Goal: Task Accomplishment & Management: Manage account settings

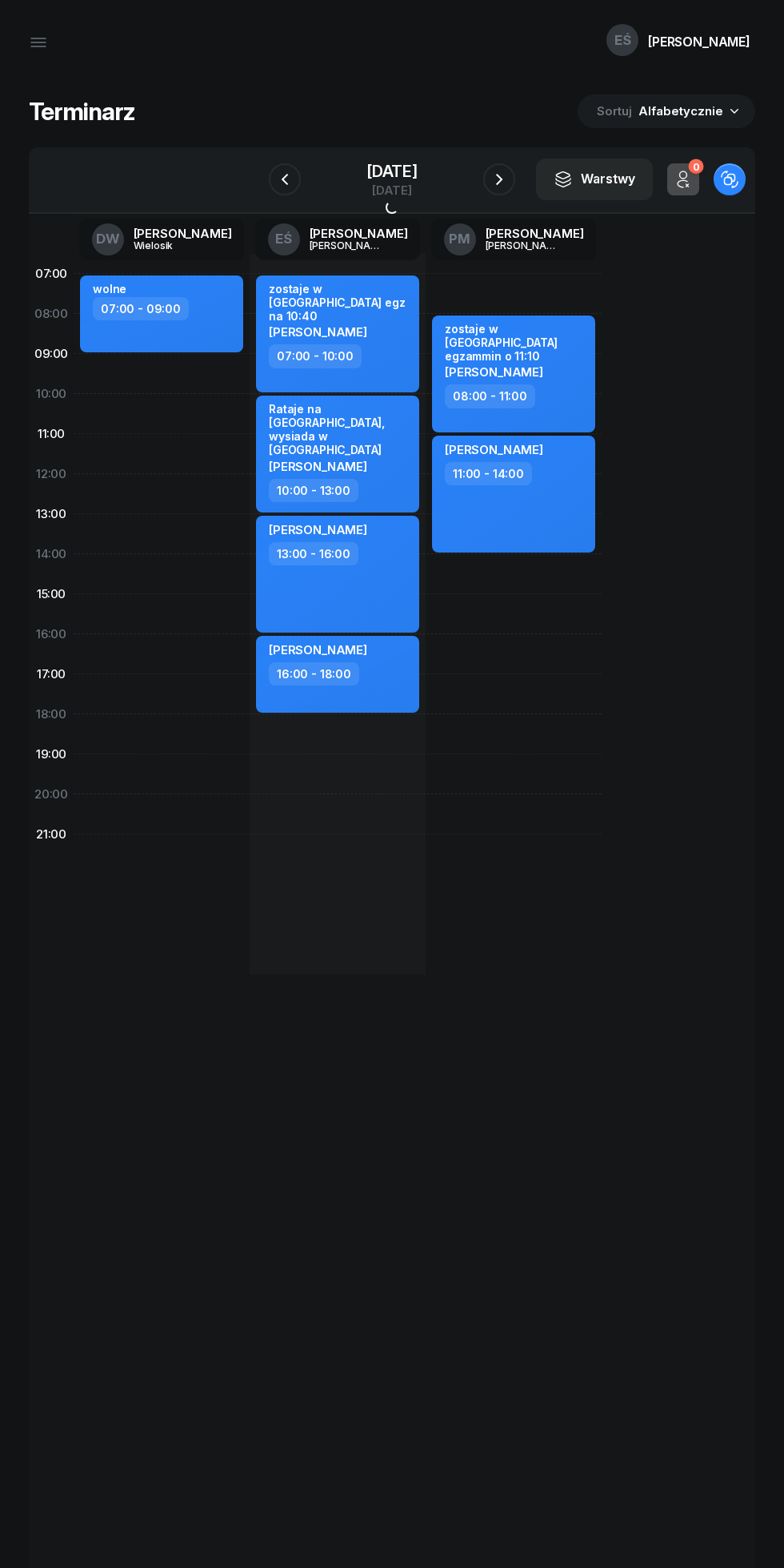
click at [499, 180] on icon "button" at bounding box center [500, 180] width 20 height 20
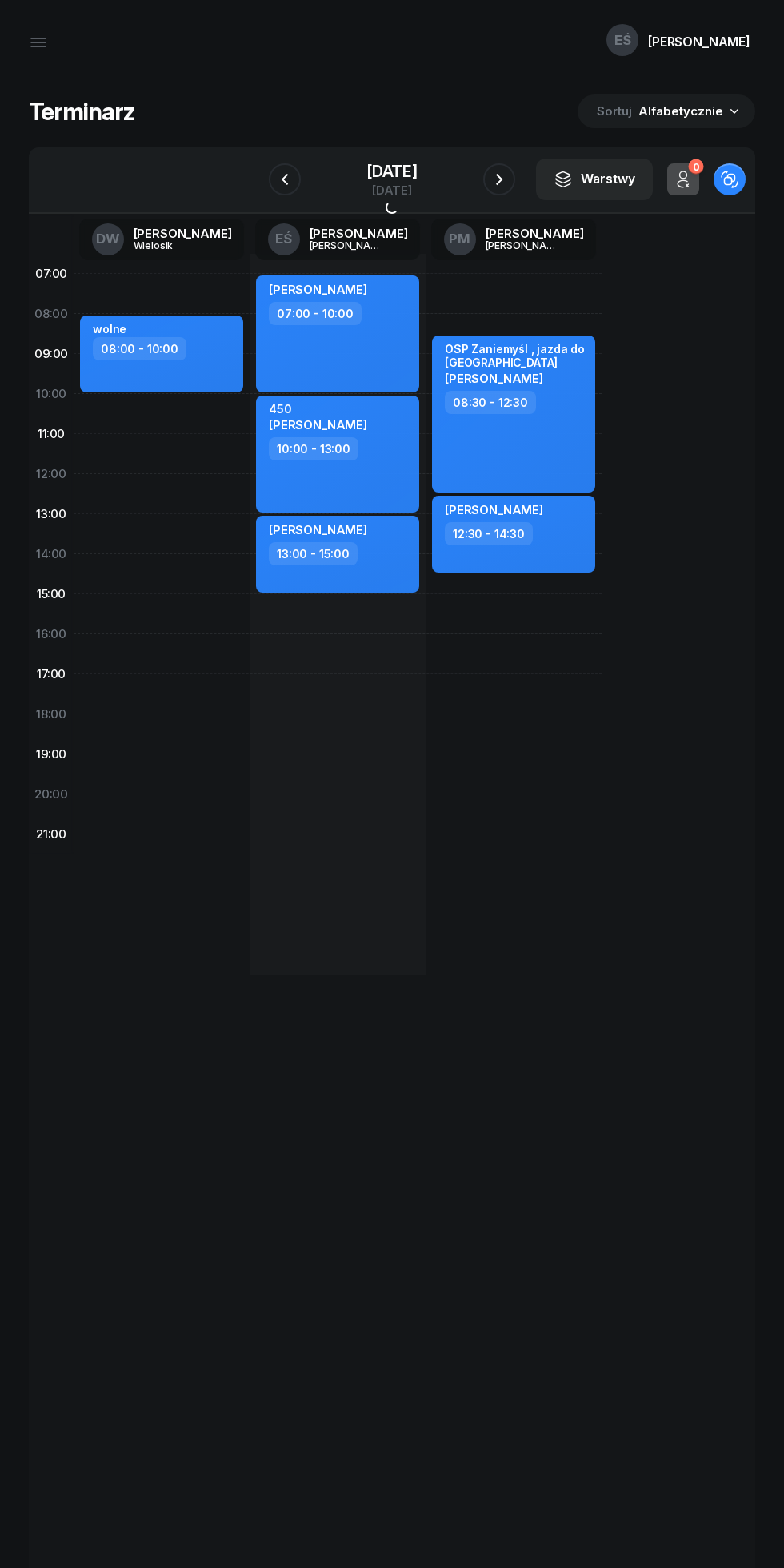
click at [499, 180] on icon "button" at bounding box center [500, 180] width 20 height 20
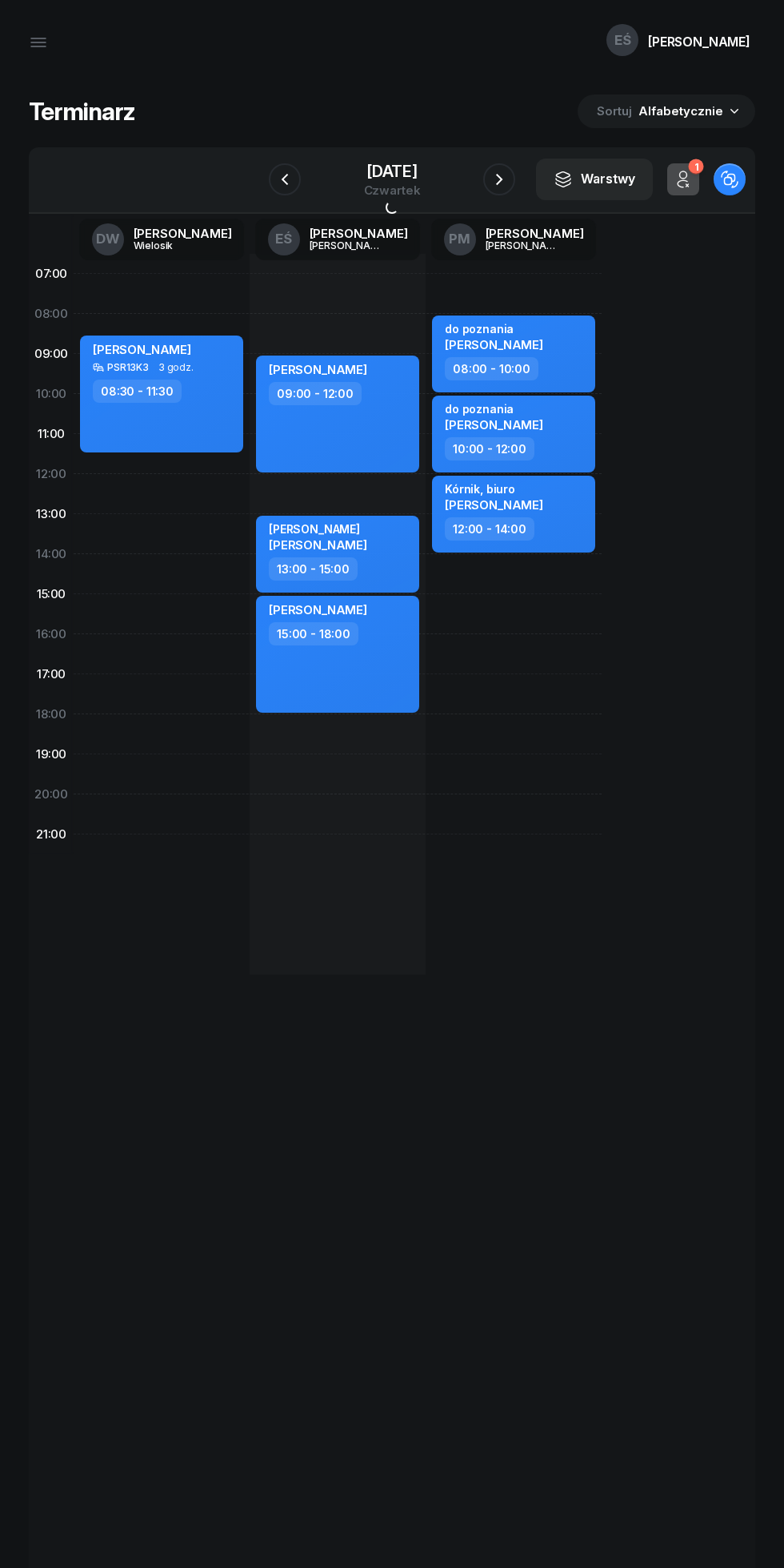
click at [499, 180] on icon "button" at bounding box center [500, 180] width 20 height 20
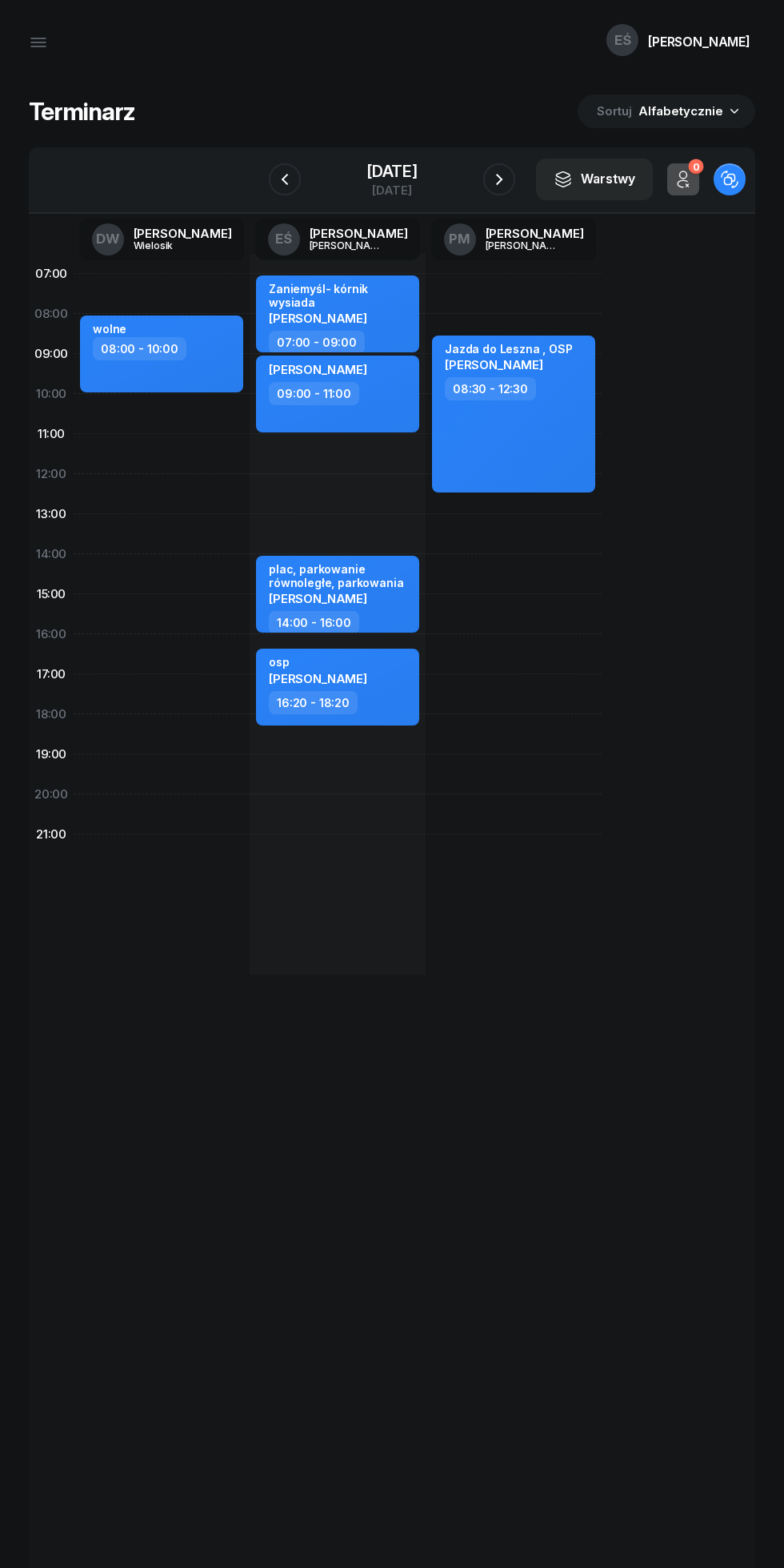
click at [499, 180] on icon "button" at bounding box center [500, 180] width 20 height 20
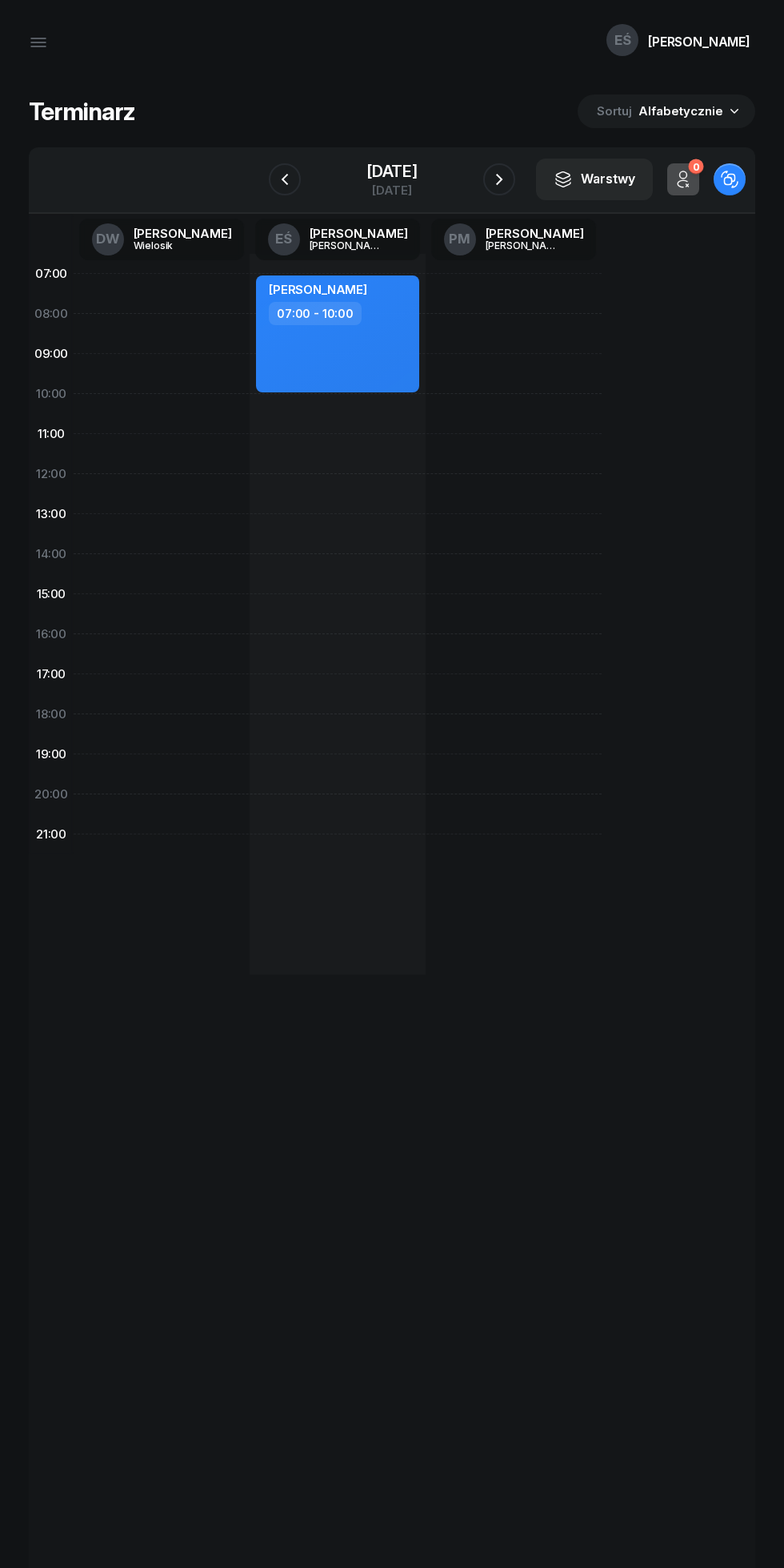
click at [396, 170] on div "[DATE]" at bounding box center [392, 172] width 51 height 16
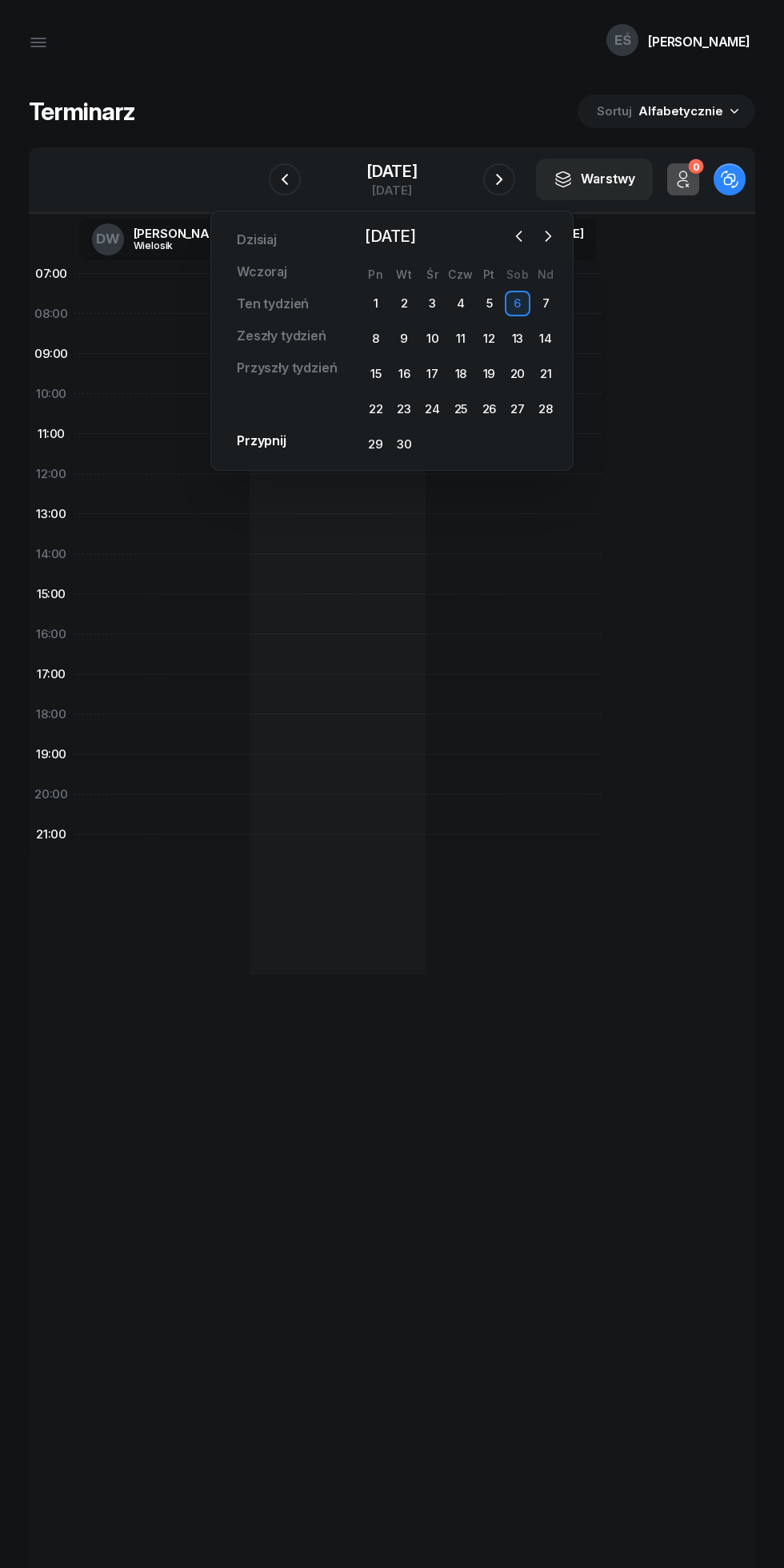
click at [548, 236] on icon "button" at bounding box center [548, 236] width 16 height 16
click at [375, 339] on div "6" at bounding box center [376, 339] width 26 height 26
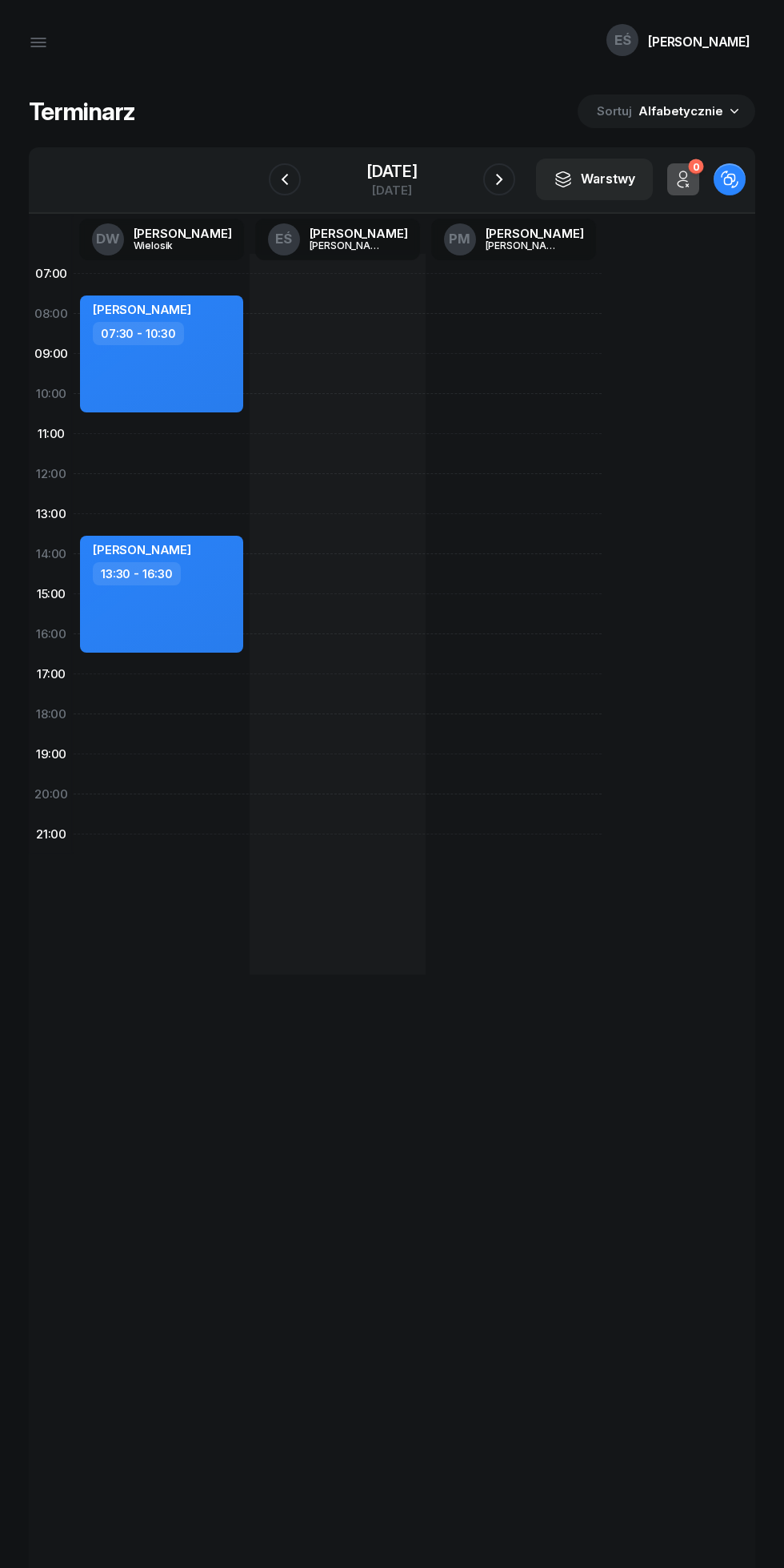
click at [338, 339] on div at bounding box center [338, 614] width 176 height 721
select select "08"
select select "10"
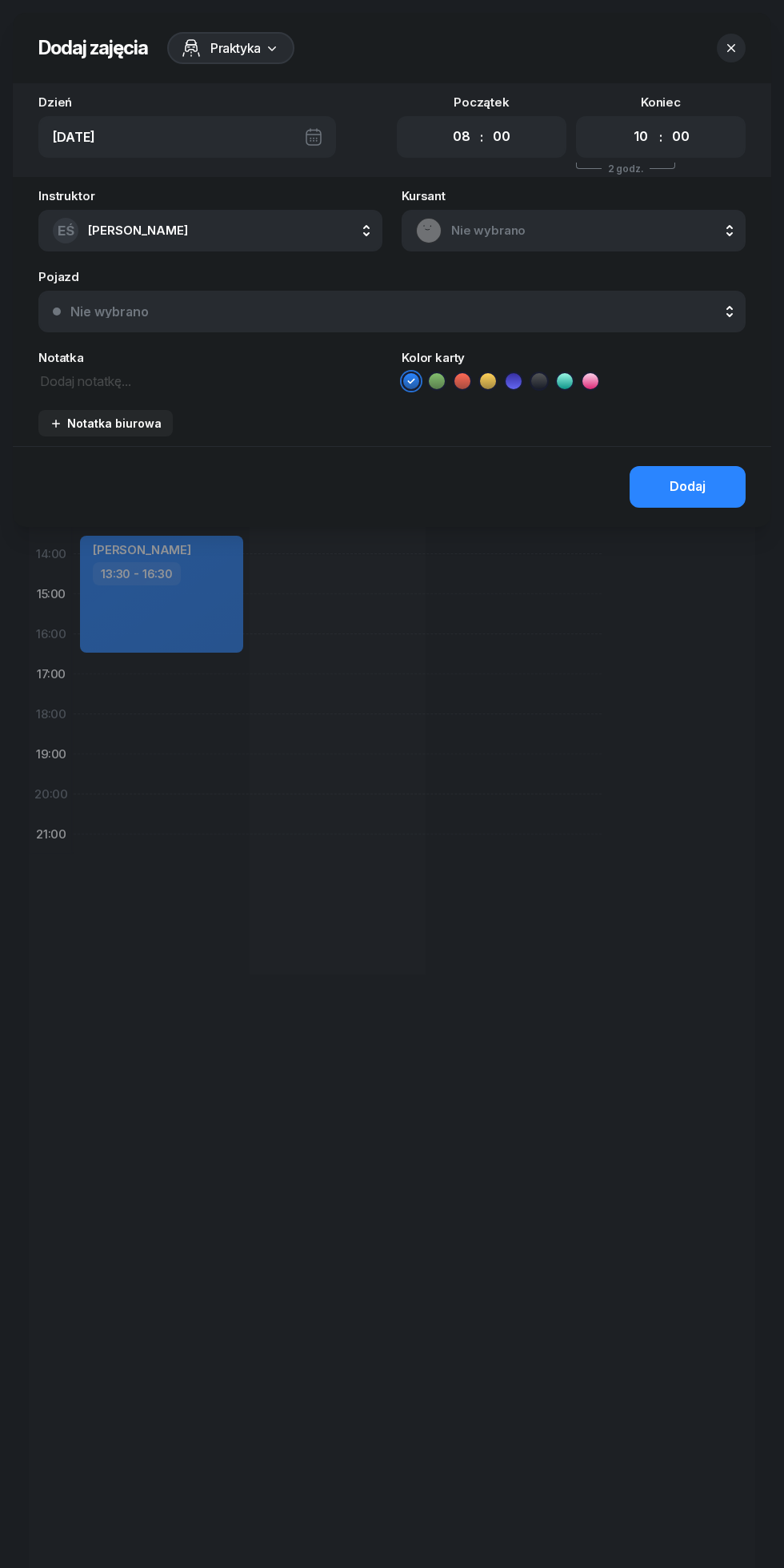
click at [554, 228] on span "Nie wybrano" at bounding box center [592, 230] width 280 height 21
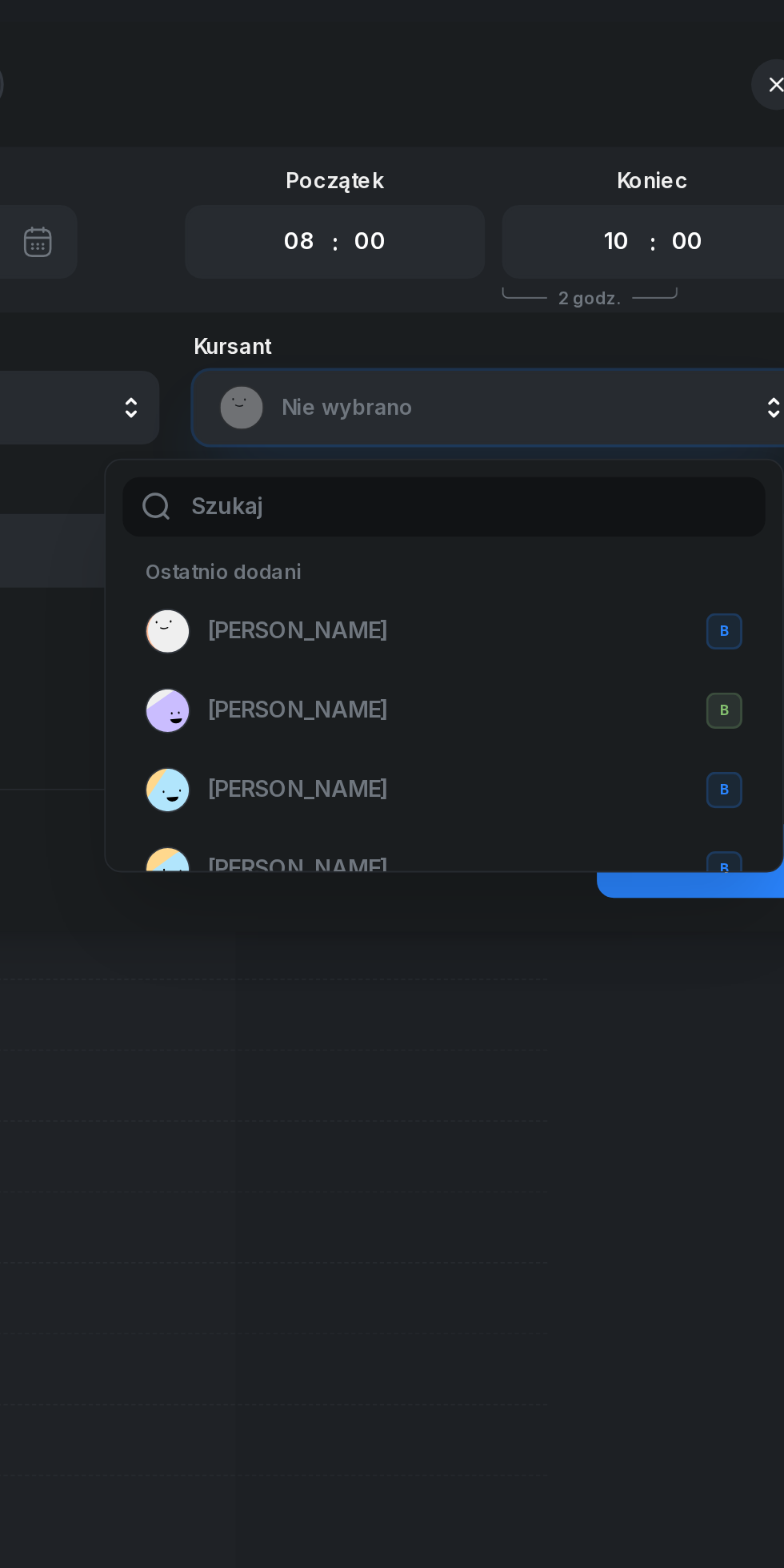
type input "P"
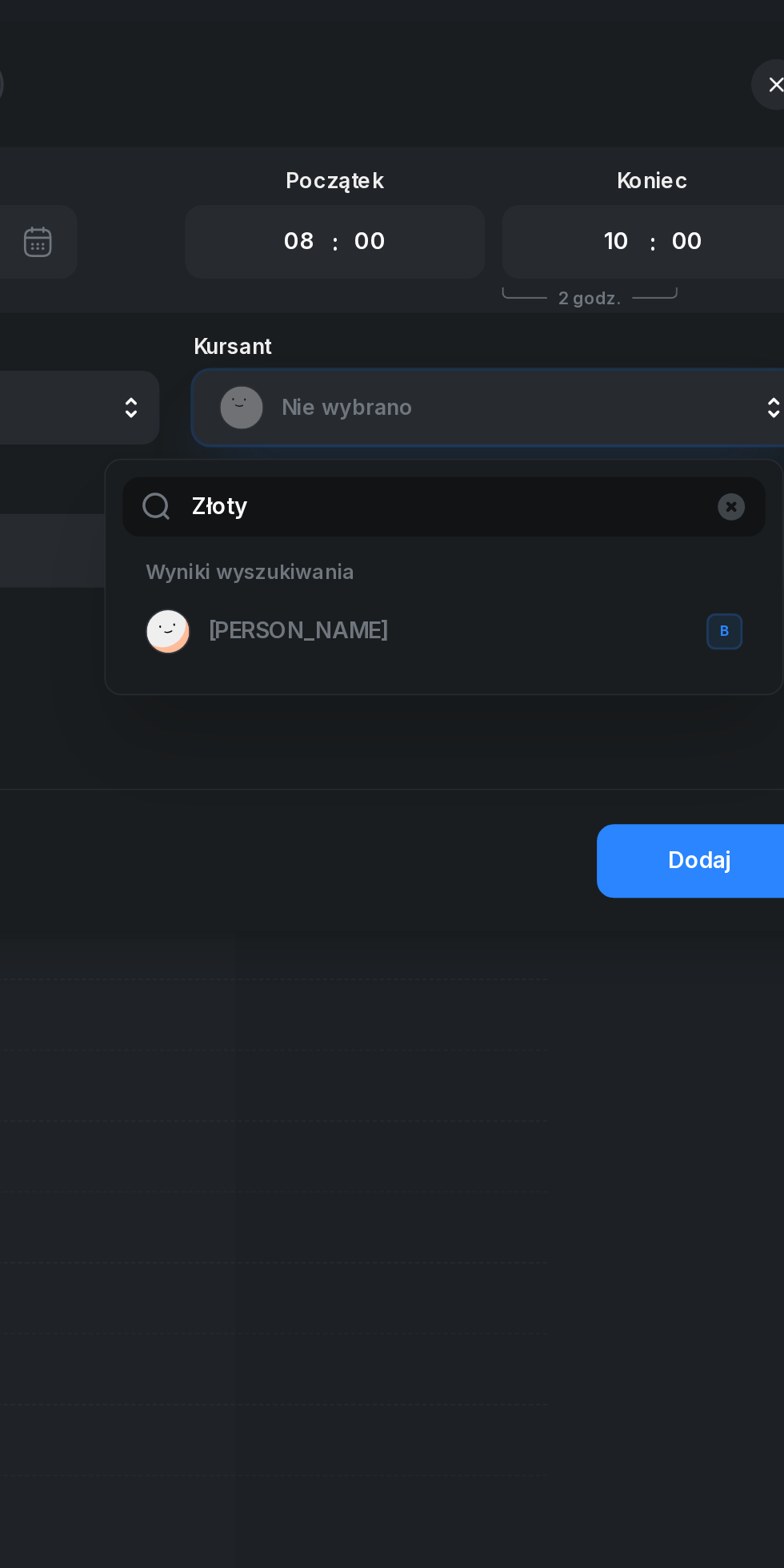
type input "Złoty"
click at [415, 346] on div "[PERSON_NAME] B" at bounding box center [543, 356] width 338 height 26
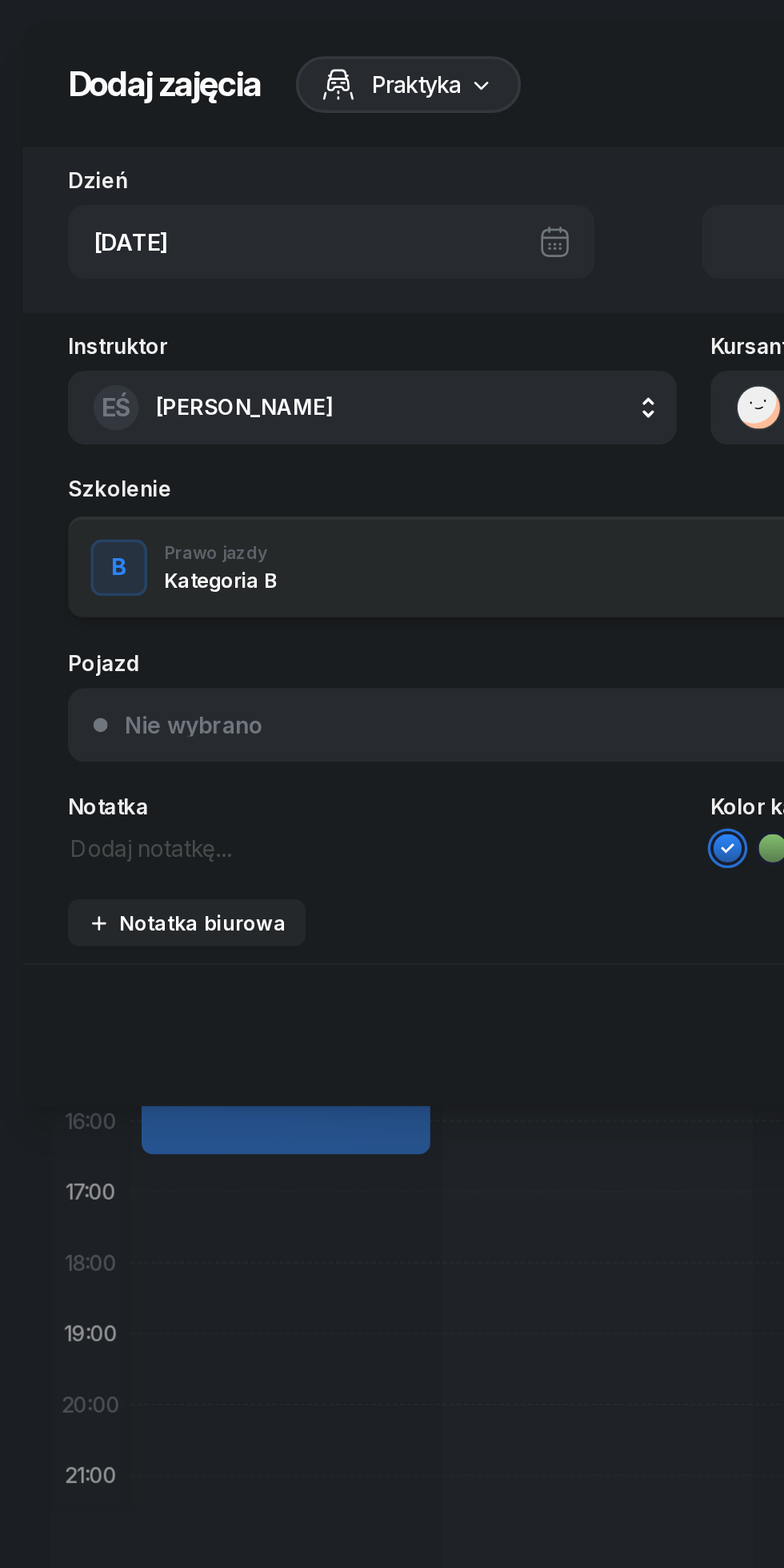
click at [137, 491] on div "Instruktor EŚ [PERSON_NAME] DW [PERSON_NAME] EŚ [PERSON_NAME] PM [PERSON_NAME] …" at bounding box center [392, 366] width 759 height 355
click at [138, 479] on textarea at bounding box center [210, 478] width 344 height 21
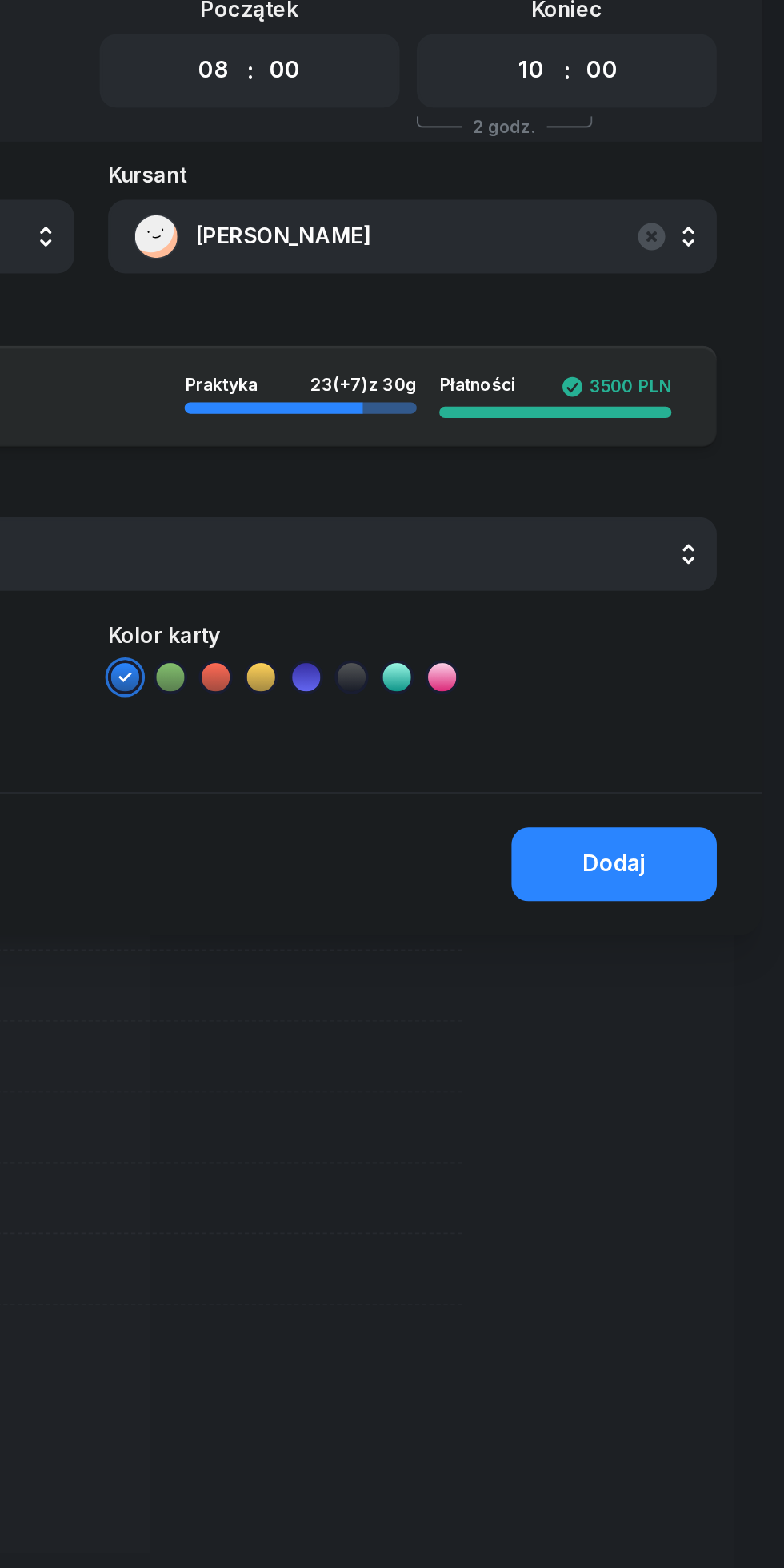
type textarea "Wysiada w [GEOGRAPHIC_DATA]"
click at [683, 591] on div "Dodaj" at bounding box center [688, 585] width 36 height 21
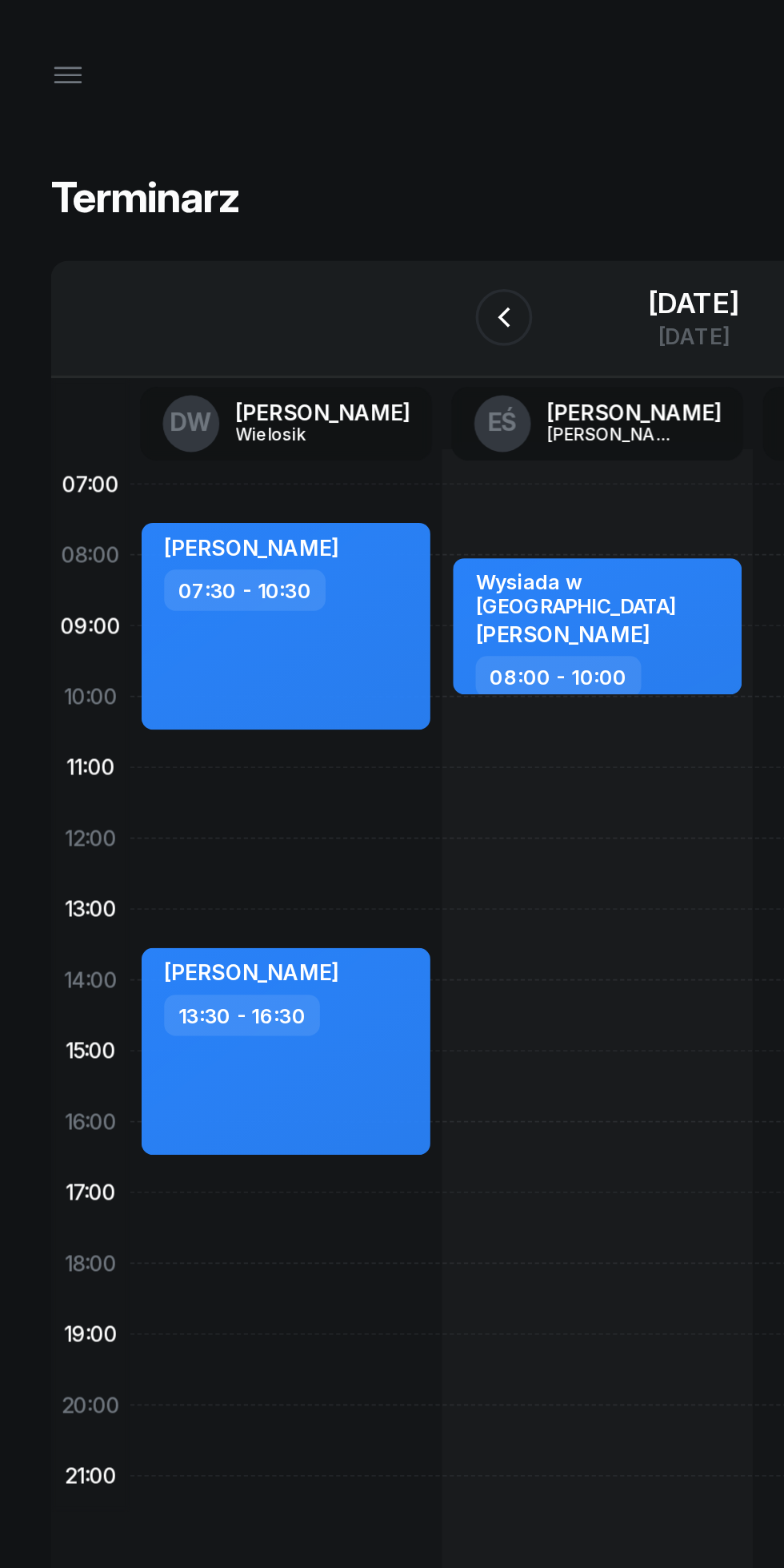
click at [275, 180] on icon "button" at bounding box center [285, 180] width 20 height 20
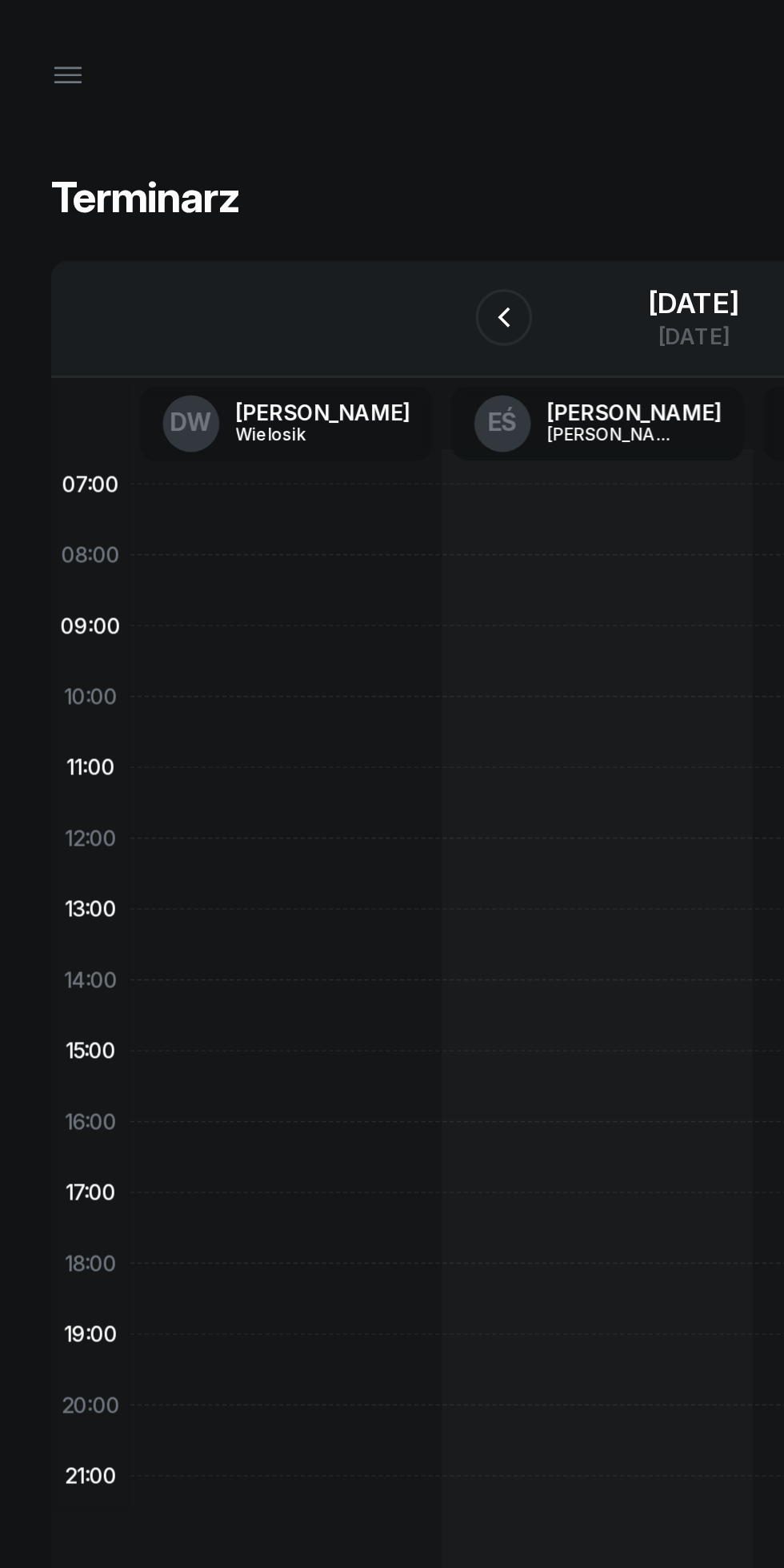
click at [282, 219] on link "EŚ [PERSON_NAME]" at bounding box center [338, 239] width 166 height 42
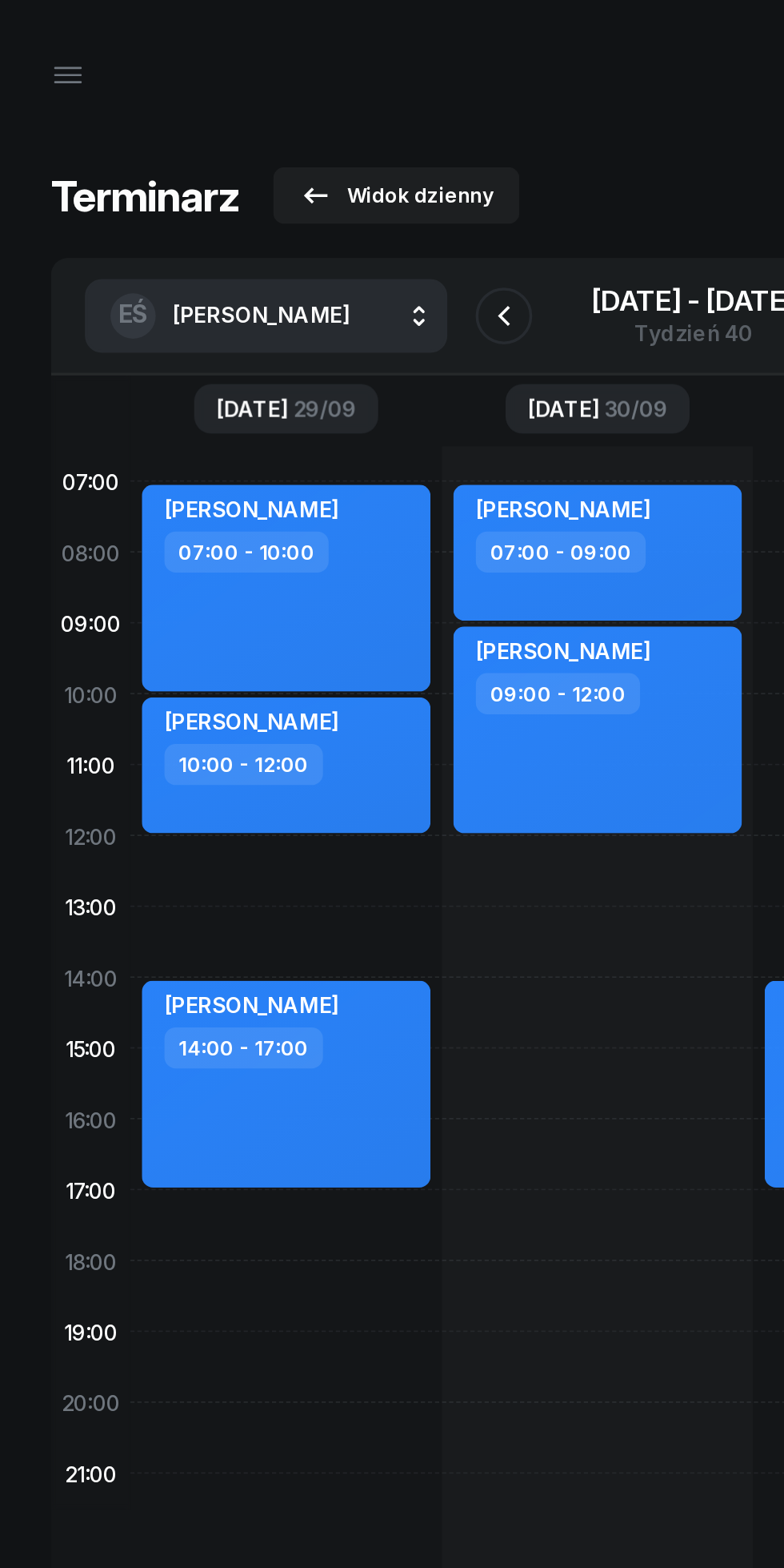
click at [214, 422] on div "10:00 - 12:00" at bounding box center [163, 432] width 141 height 23
select select "10"
select select "12"
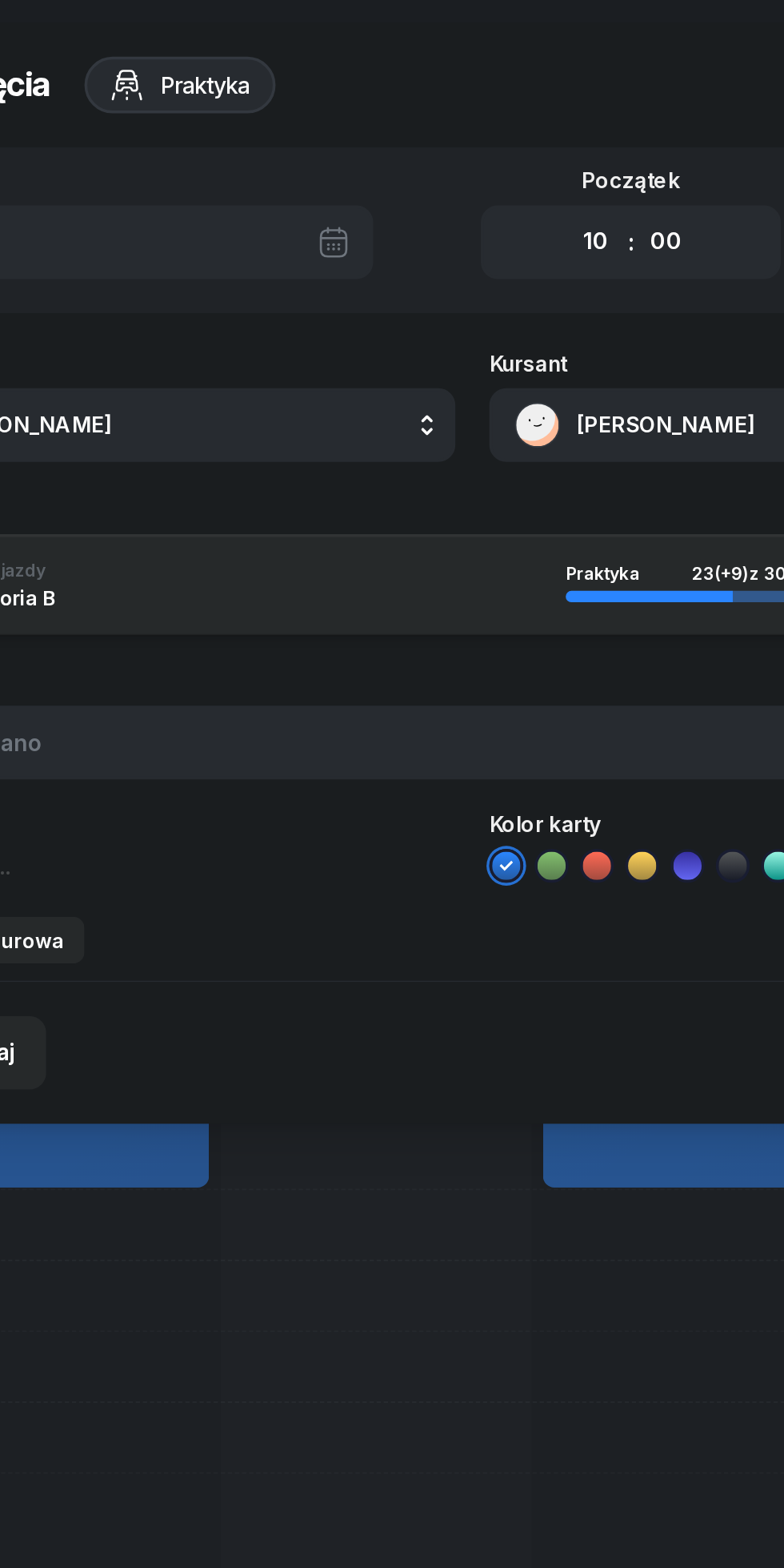
click at [496, 243] on button "[PERSON_NAME]" at bounding box center [573, 240] width 344 height 42
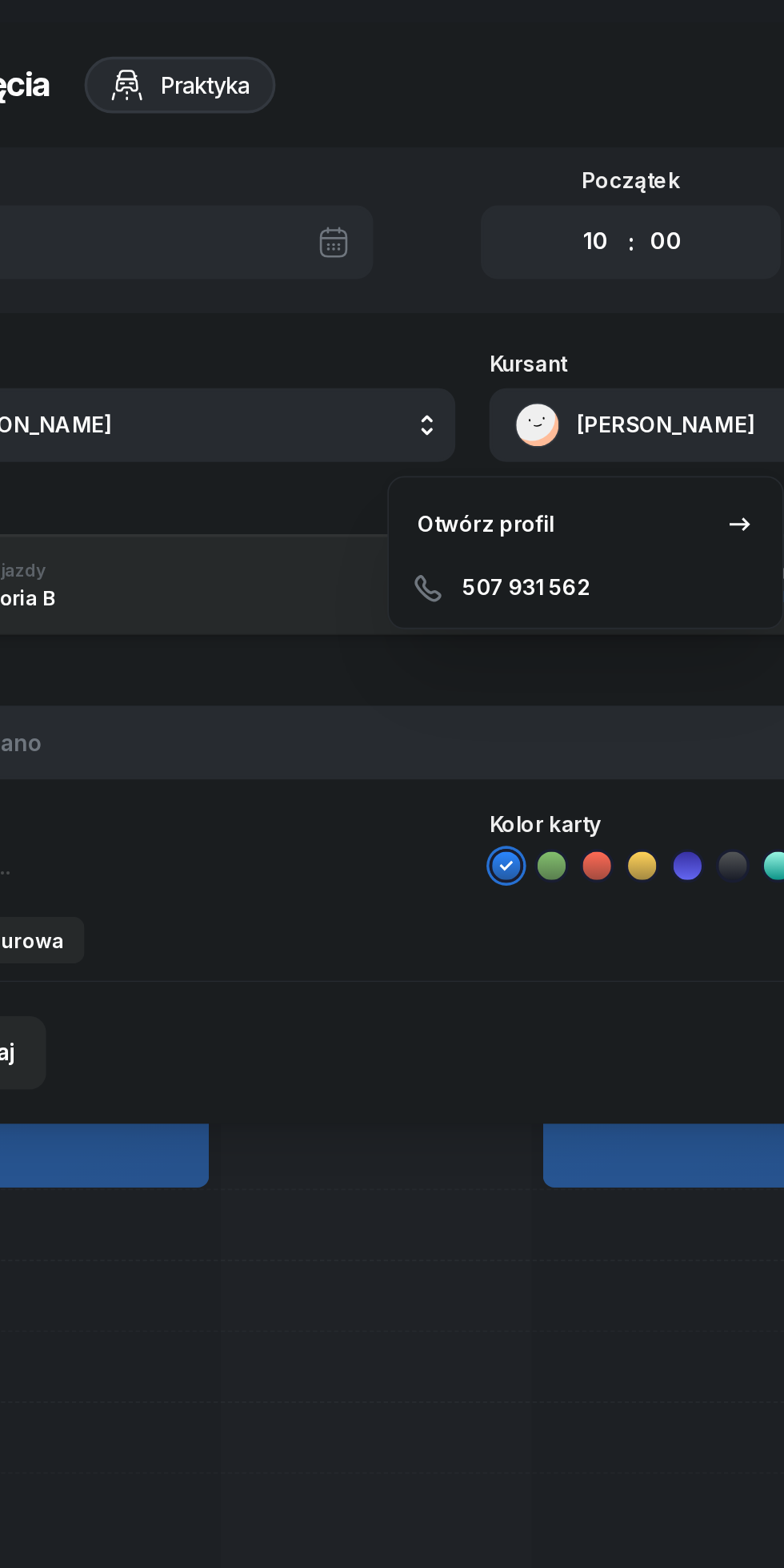
click at [443, 298] on link "Otwórz profil" at bounding box center [455, 296] width 210 height 40
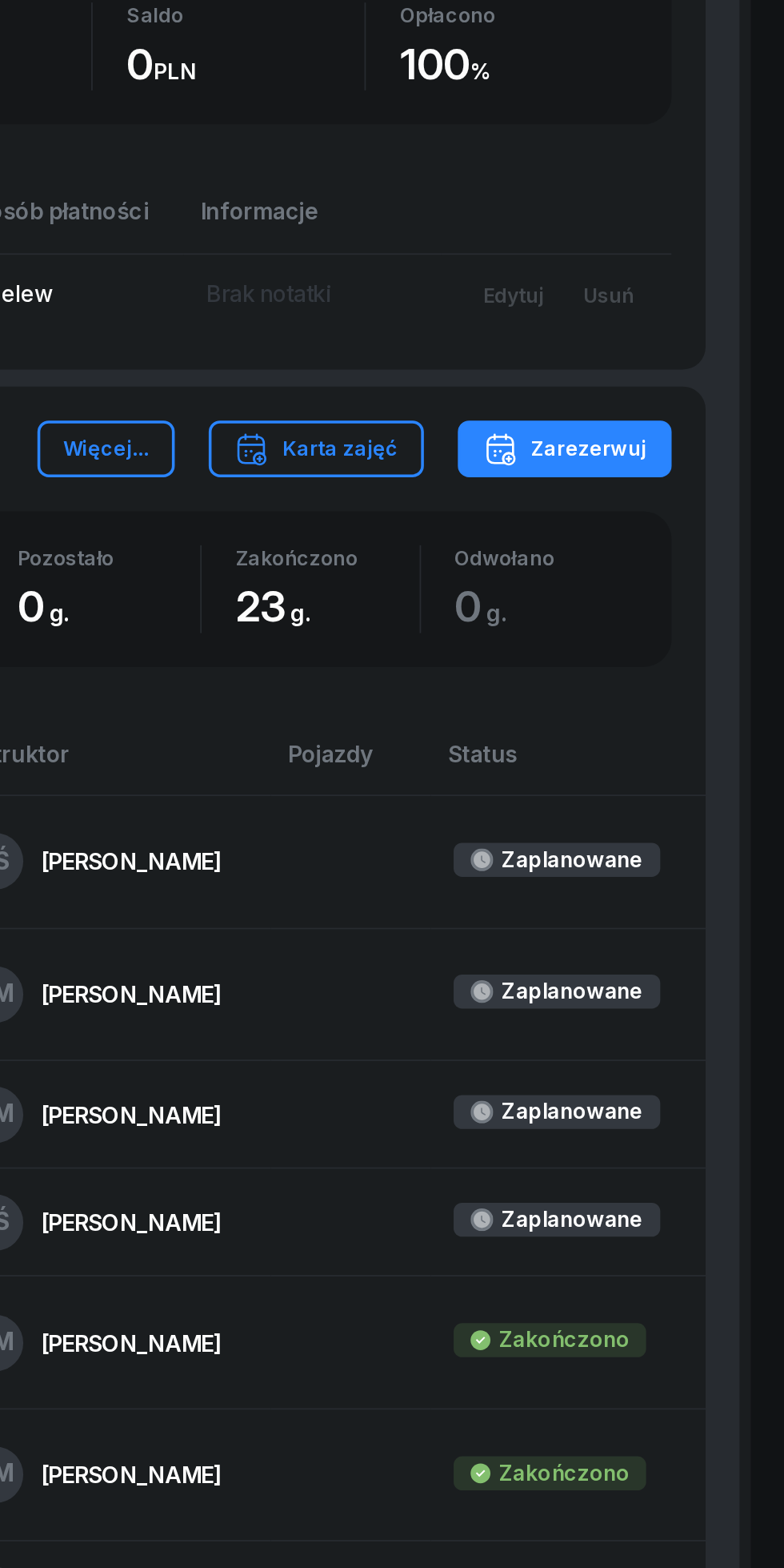
scroll to position [220, 0]
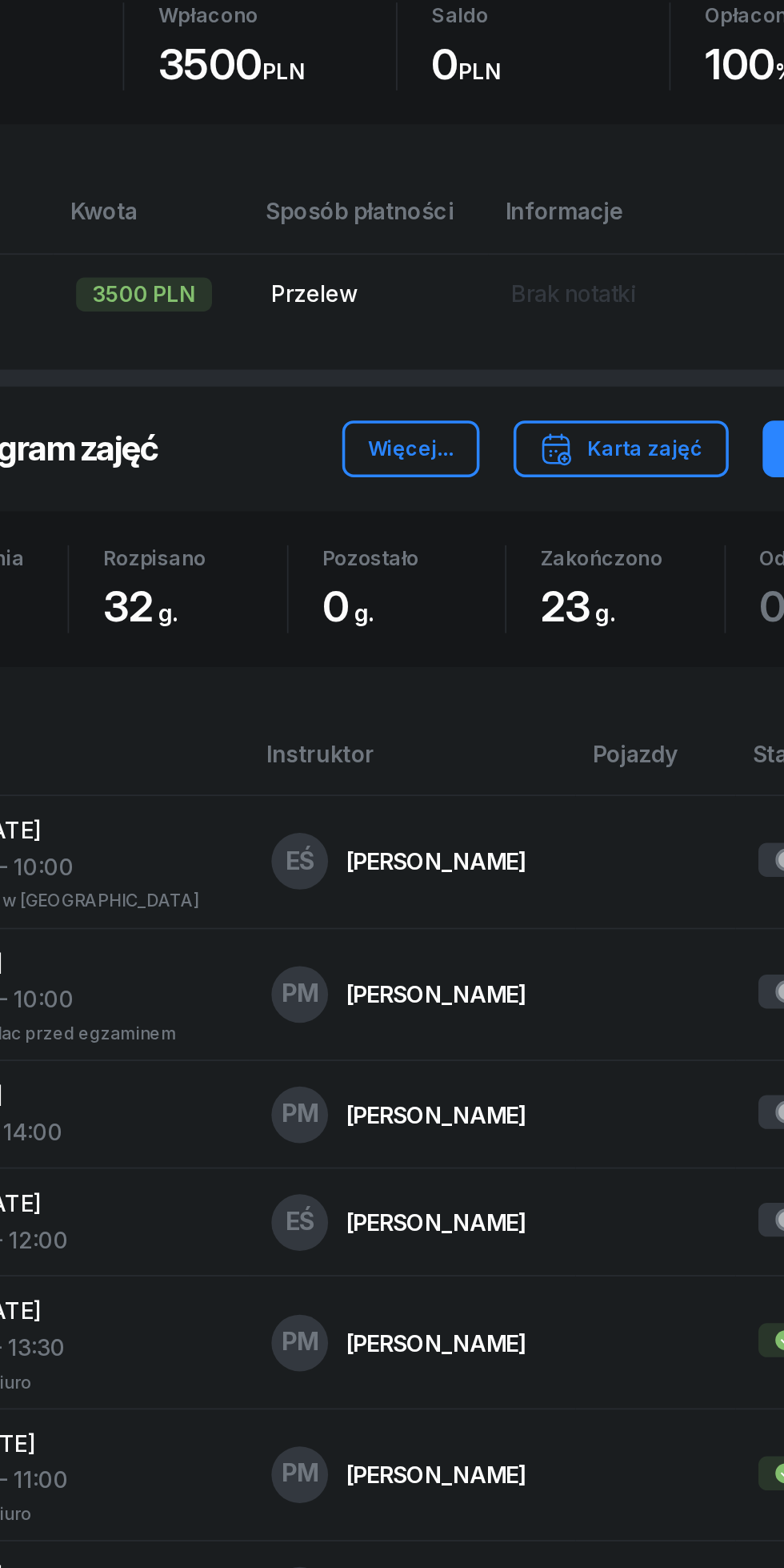
click at [407, 1375] on div "[PERSON_NAME]" at bounding box center [414, 1372] width 103 height 13
click at [367, 1371] on div "[PERSON_NAME]" at bounding box center [414, 1372] width 103 height 13
click at [242, 1372] on div "10:00 - 12:00" at bounding box center [212, 1382] width 169 height 21
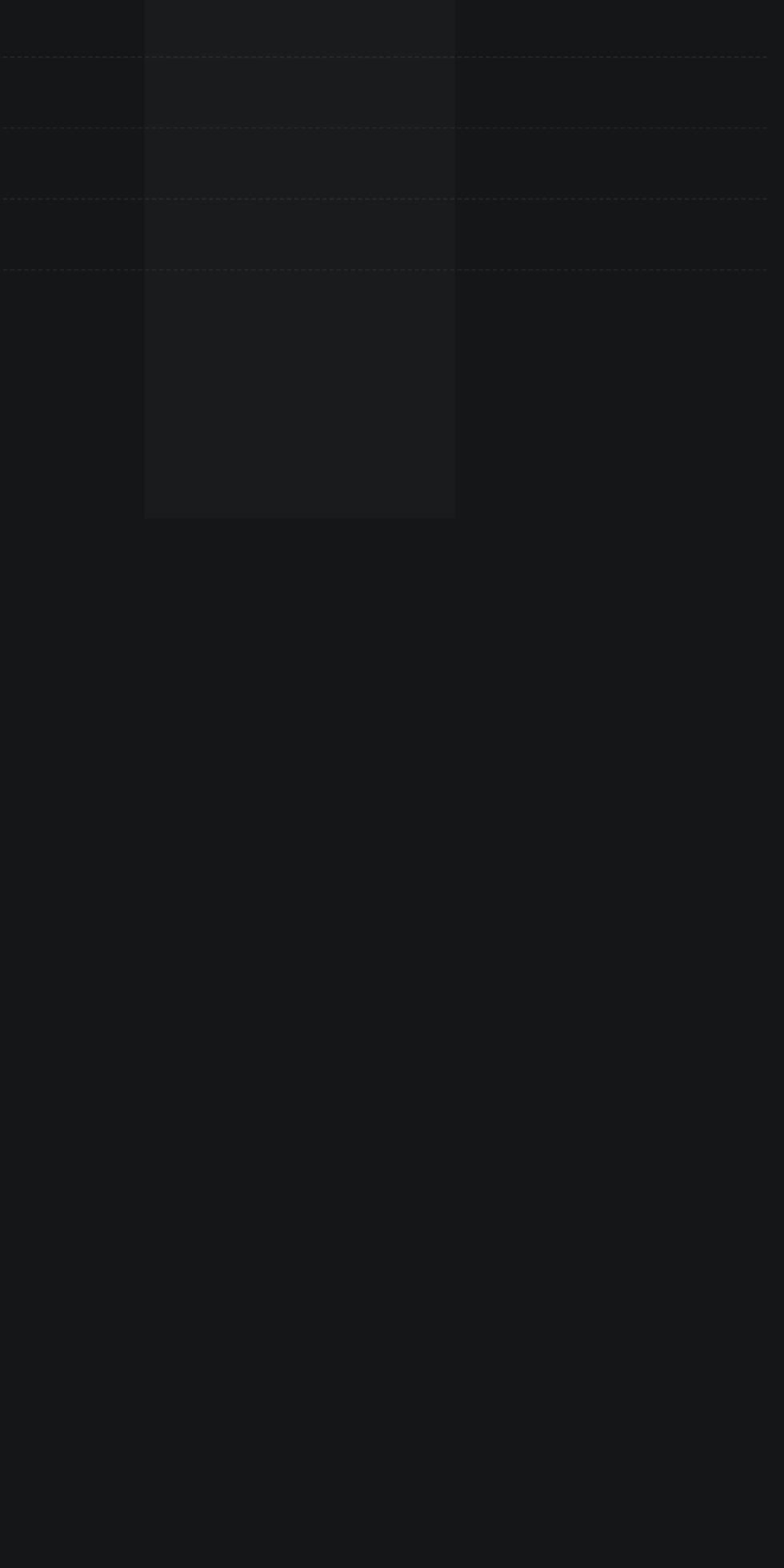
click at [220, 1367] on div "07:00 08:00 09:00 10:00 11:00 12:00 13:00 14:00 15:00 16:00 17:00 18:00 19:00 2…" at bounding box center [392, 929] width 727 height 1432
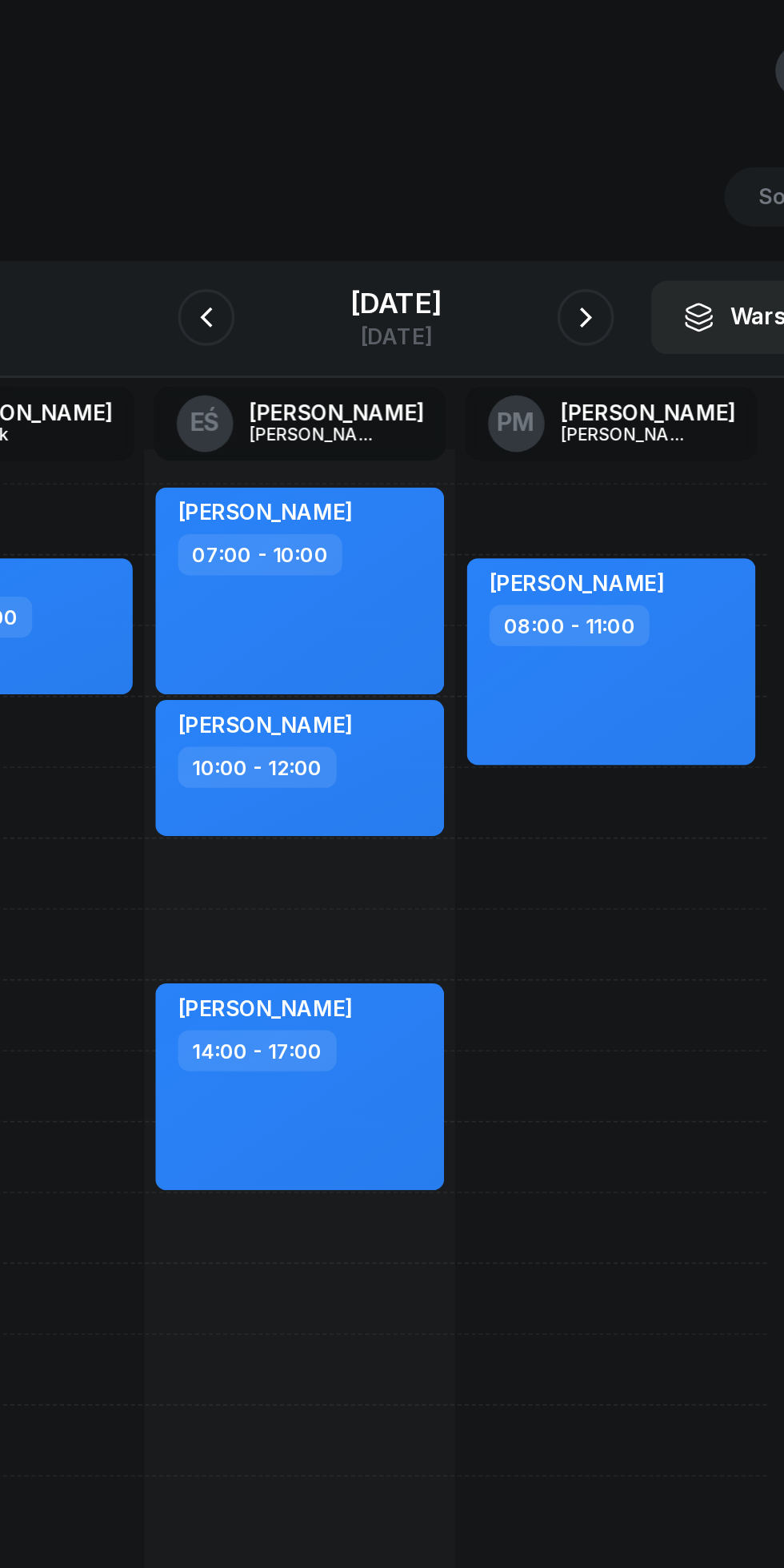
click at [379, 444] on div "10:00 - 12:00" at bounding box center [339, 433] width 141 height 23
select select "10"
select select "12"
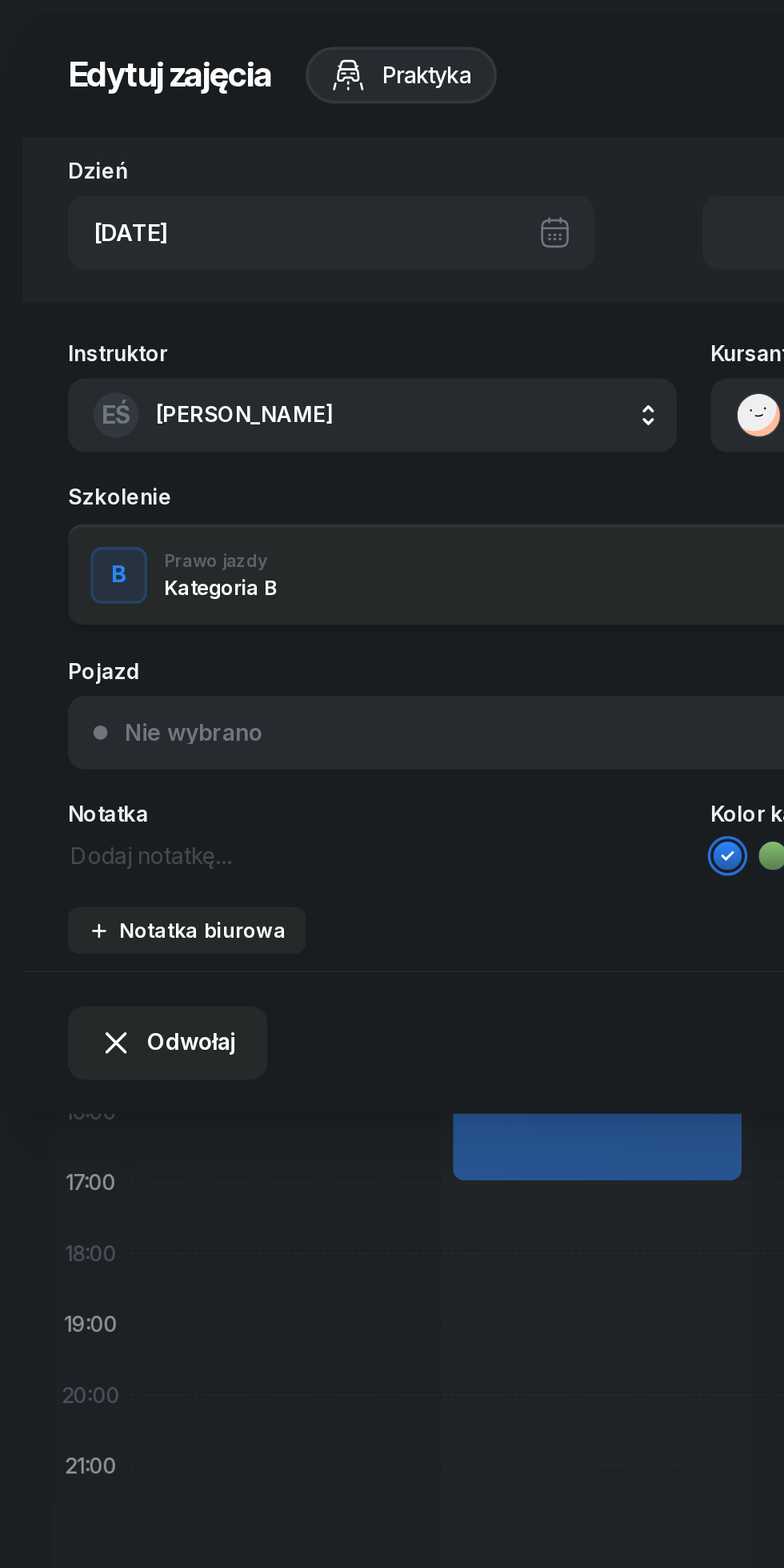
click at [106, 600] on span "Odwołaj" at bounding box center [108, 594] width 50 height 21
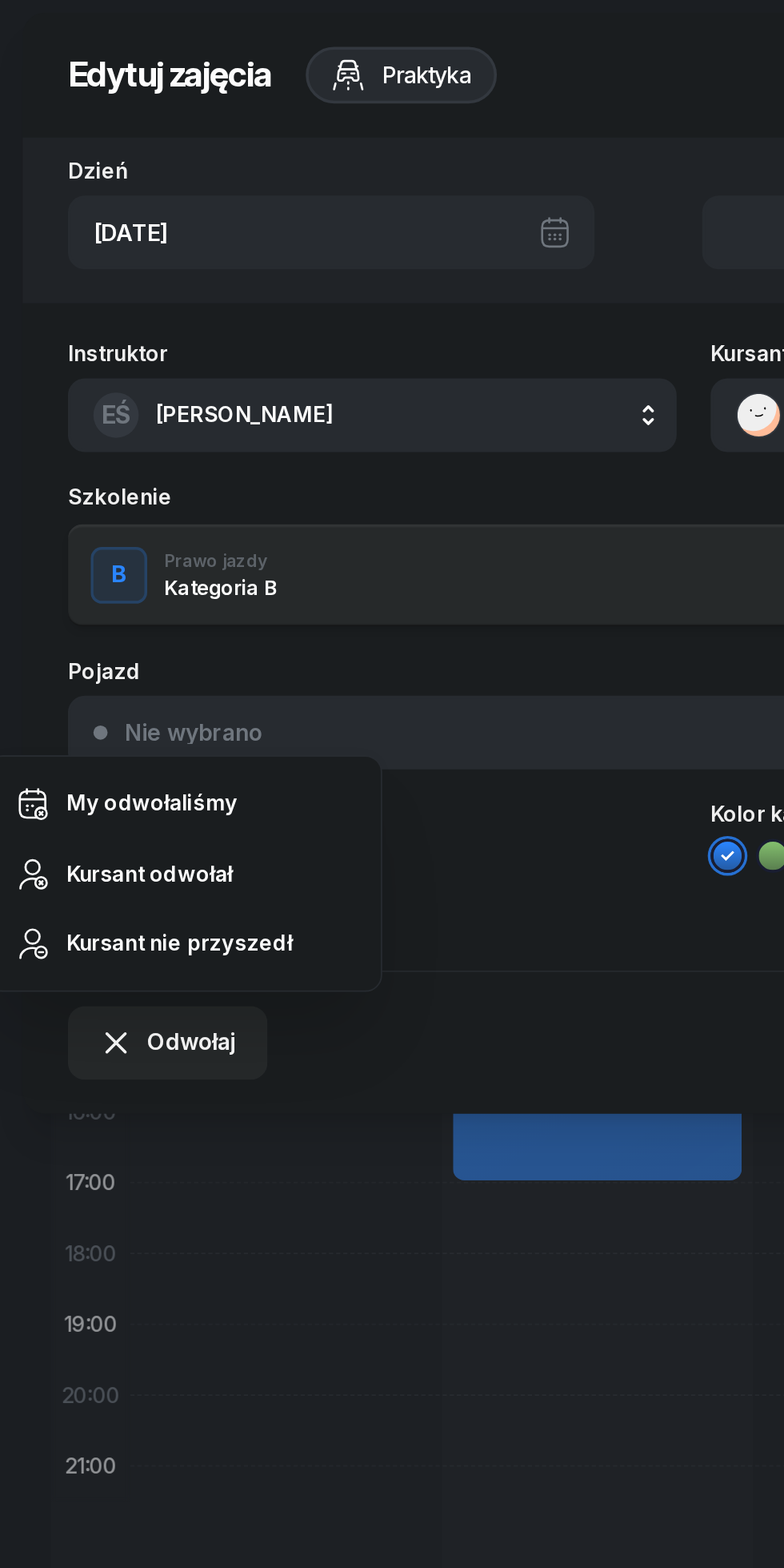
click at [88, 509] on link "Kursant odwołał" at bounding box center [104, 499] width 210 height 40
